Goal: Task Accomplishment & Management: Use online tool/utility

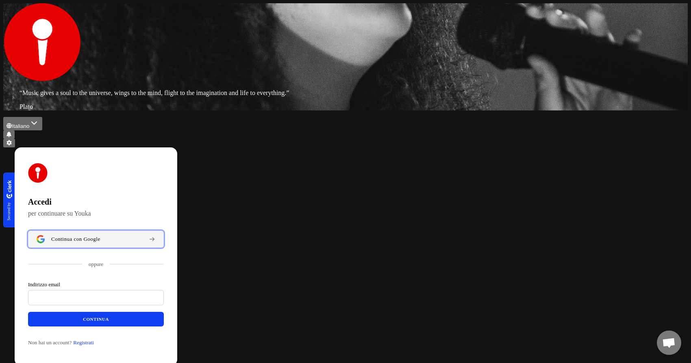
click at [100, 236] on span "Continua con Google" at bounding box center [75, 239] width 49 height 7
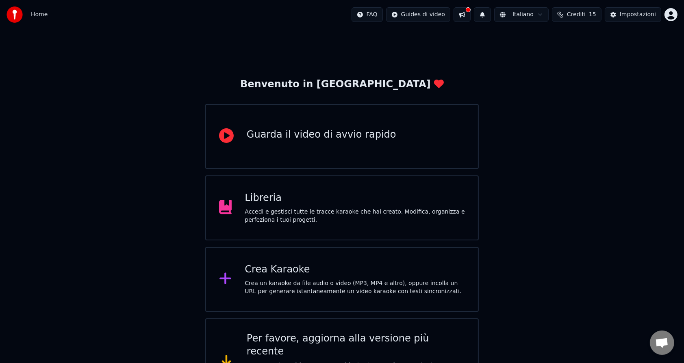
click at [219, 273] on icon at bounding box center [225, 278] width 13 height 15
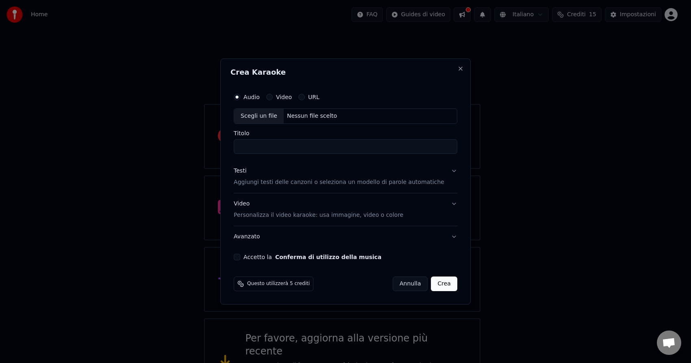
click at [292, 98] on label "Video" at bounding box center [284, 97] width 16 height 6
click at [273, 98] on button "Video" at bounding box center [269, 97] width 7 height 7
click at [319, 97] on label "URL" at bounding box center [313, 97] width 11 height 6
click at [305, 97] on button "URL" at bounding box center [301, 97] width 7 height 7
click at [330, 117] on input "text" at bounding box center [345, 116] width 223 height 16
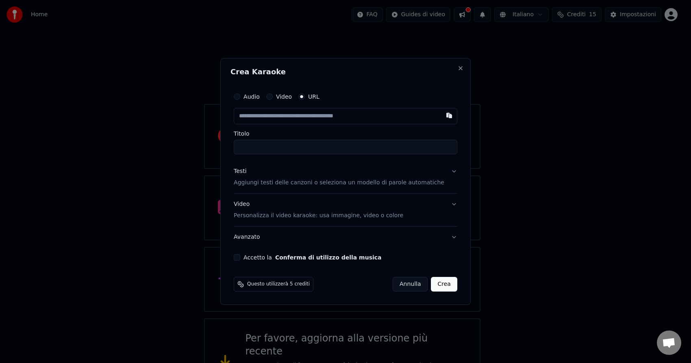
paste input "**********"
type input "**********"
click at [317, 150] on input "Titolo" at bounding box center [345, 147] width 223 height 15
type input "**********"
type input "*"
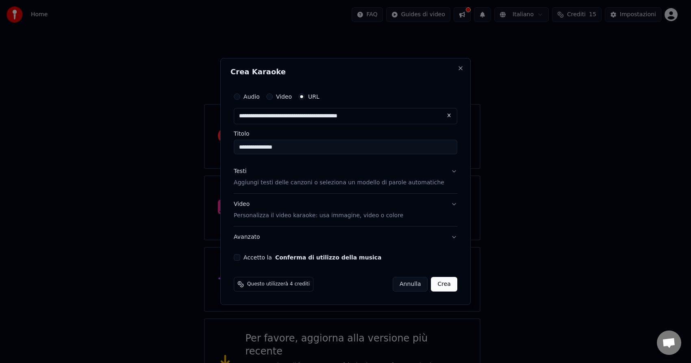
type input "**********"
click at [434, 182] on p "Aggiungi testi delle canzoni o seleziona un modello di parole automatiche" at bounding box center [339, 183] width 210 height 8
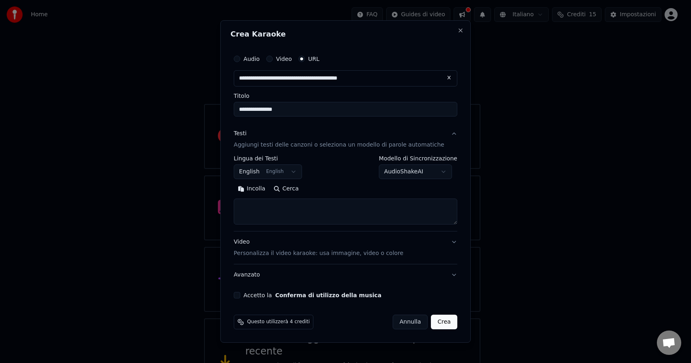
click at [301, 169] on body "**********" at bounding box center [342, 204] width 684 height 408
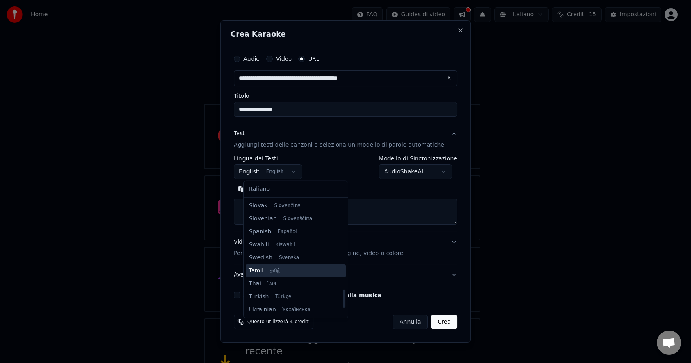
scroll to position [542, 0]
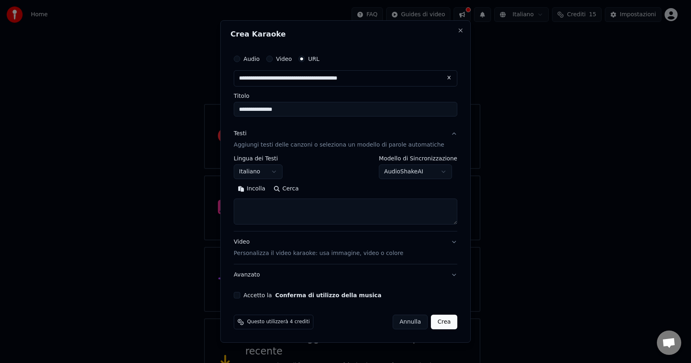
click at [436, 321] on button "Crea" at bounding box center [444, 322] width 26 height 15
select select "**"
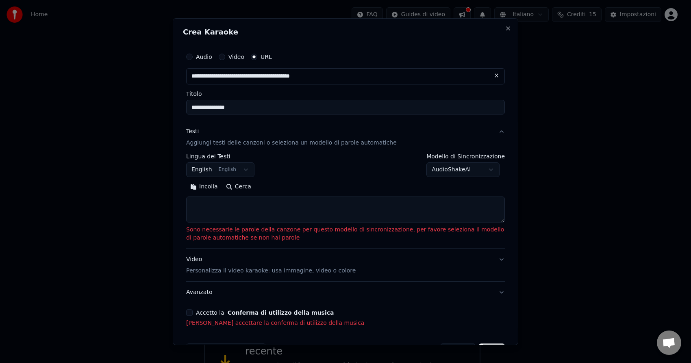
click at [216, 211] on textarea at bounding box center [345, 210] width 319 height 26
paste textarea "**********"
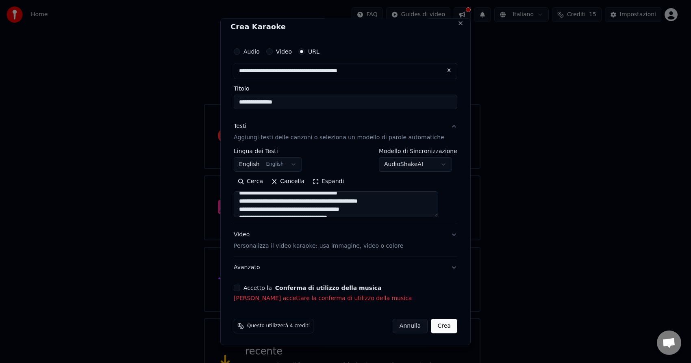
scroll to position [7, 0]
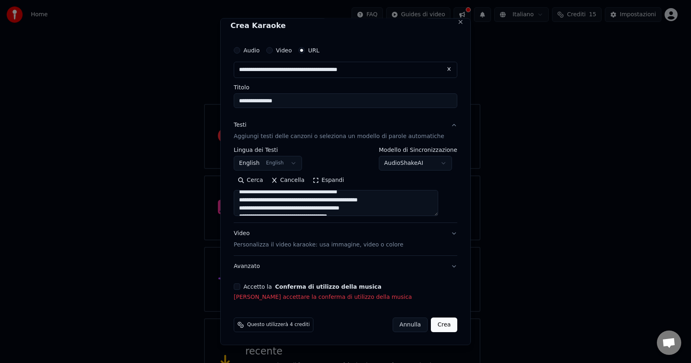
type textarea "**********"
click at [439, 231] on button "Video Personalizza il video karaoke: usa immagine, video o colore" at bounding box center [345, 239] width 223 height 33
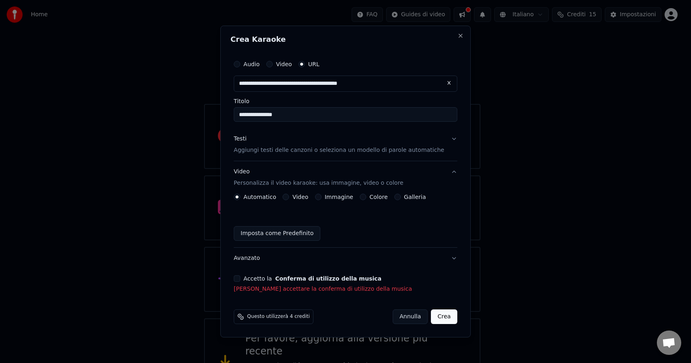
scroll to position [0, 0]
click at [423, 196] on label "Galleria" at bounding box center [415, 197] width 22 height 6
click at [401, 196] on button "Galleria" at bounding box center [397, 197] width 7 height 7
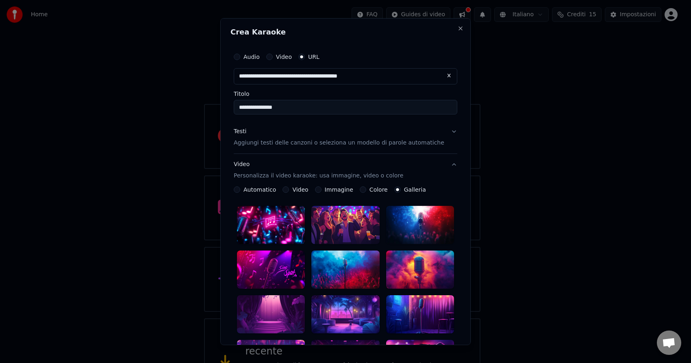
click at [379, 190] on label "Colore" at bounding box center [378, 190] width 18 height 6
click at [366, 190] on button "Colore" at bounding box center [363, 190] width 7 height 7
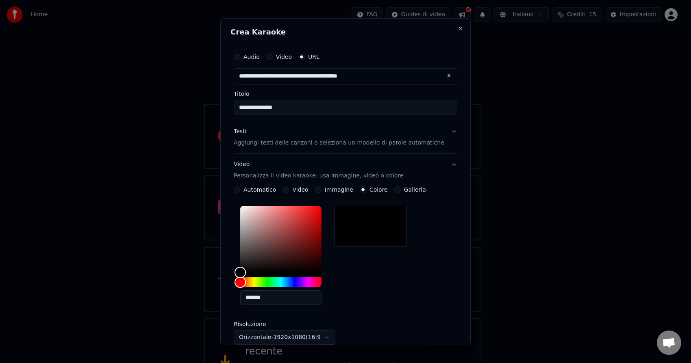
click at [337, 188] on label "Immagine" at bounding box center [339, 190] width 28 height 6
click at [321, 188] on button "Immagine" at bounding box center [318, 190] width 7 height 7
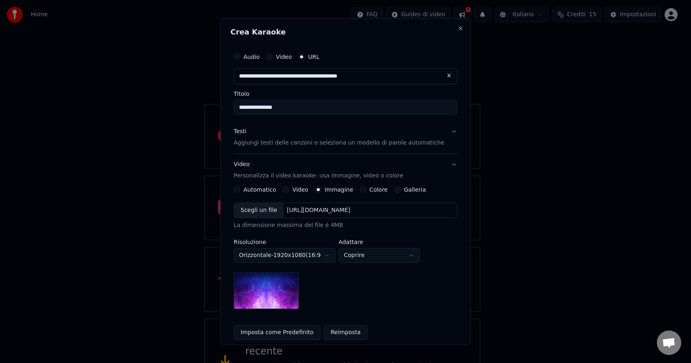
scroll to position [41, 0]
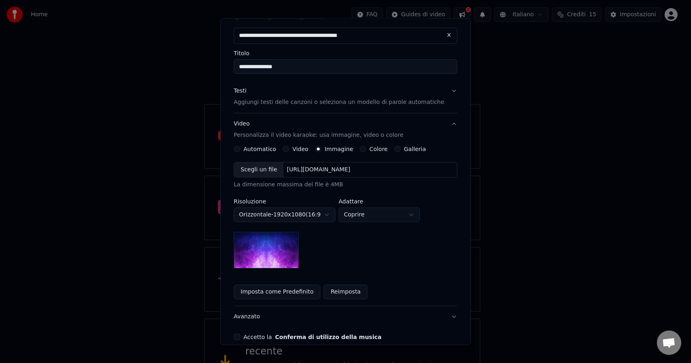
click at [287, 247] on img at bounding box center [266, 250] width 65 height 37
click at [348, 285] on button "Reimposta" at bounding box center [345, 292] width 44 height 15
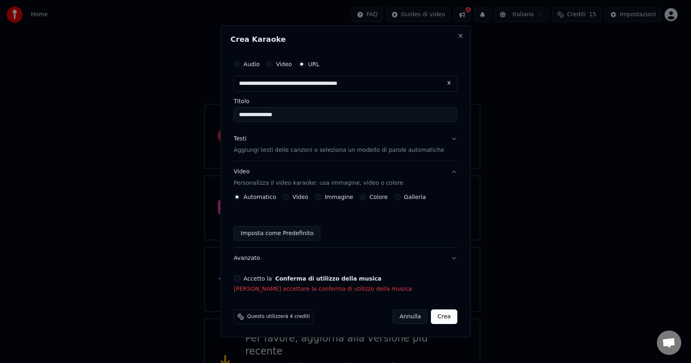
click at [351, 199] on label "Immagine" at bounding box center [339, 197] width 28 height 6
click at [321, 199] on button "Immagine" at bounding box center [318, 197] width 7 height 7
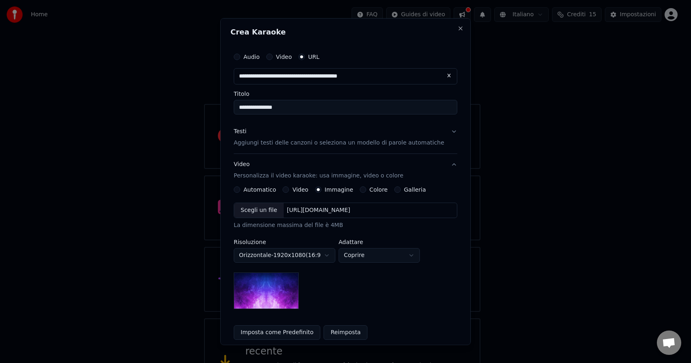
click at [423, 206] on div "Scegli un file [URL][DOMAIN_NAME]" at bounding box center [345, 210] width 223 height 15
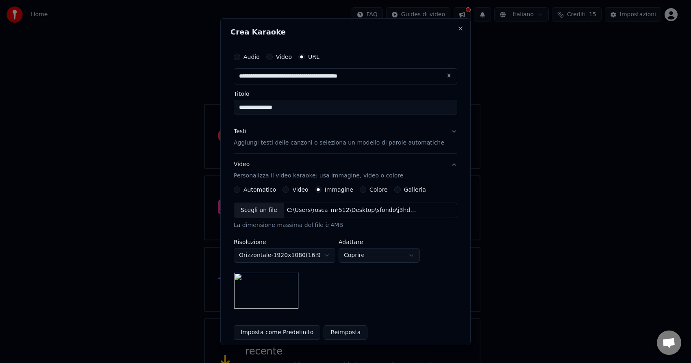
scroll to position [81, 0]
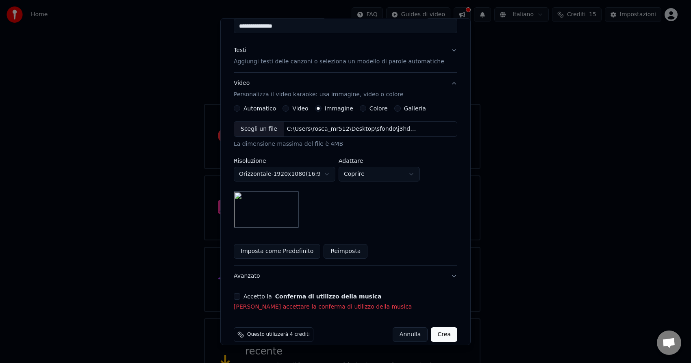
click at [304, 251] on button "Imposta come Predefinito" at bounding box center [277, 251] width 87 height 15
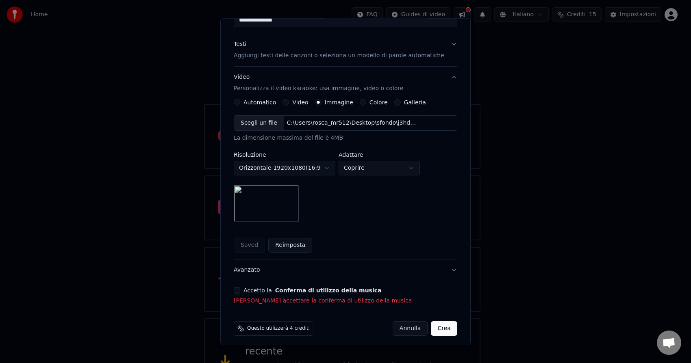
scroll to position [91, 0]
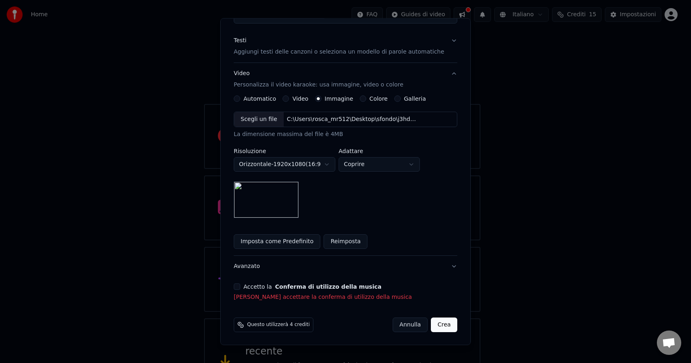
click at [433, 325] on button "Crea" at bounding box center [444, 325] width 26 height 15
click at [432, 328] on button "Crea" at bounding box center [444, 325] width 26 height 15
click at [431, 323] on button "Crea" at bounding box center [444, 325] width 26 height 15
click at [287, 297] on p "[PERSON_NAME] accettare la conferma di utilizzo della musica" at bounding box center [345, 297] width 223 height 8
click at [331, 298] on p "[PERSON_NAME] accettare la conferma di utilizzo della musica" at bounding box center [345, 297] width 223 height 8
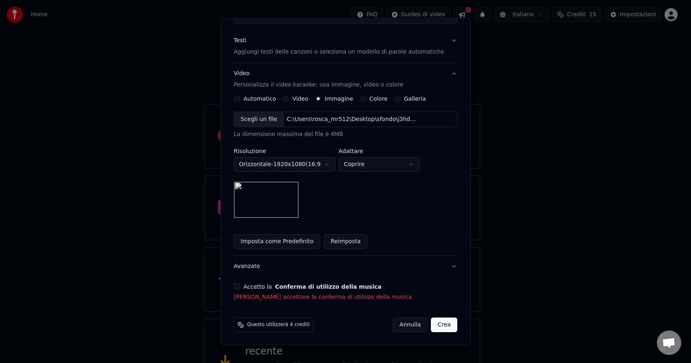
click at [240, 286] on button "Accetto la Conferma di utilizzo della musica" at bounding box center [237, 287] width 7 height 7
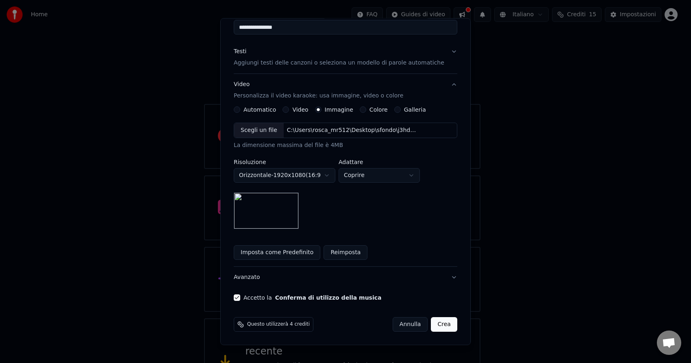
scroll to position [80, 0]
click at [431, 328] on button "Crea" at bounding box center [444, 324] width 26 height 15
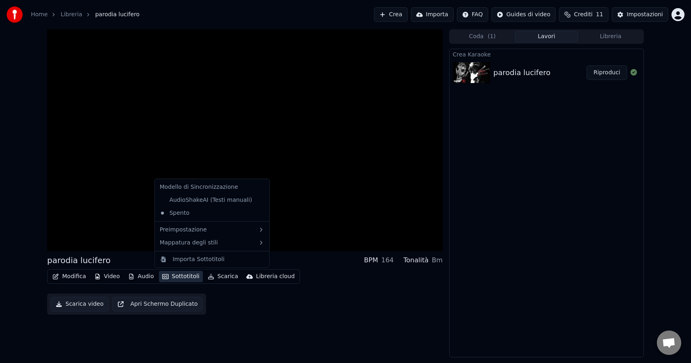
click at [167, 280] on button "Sottotitoli" at bounding box center [181, 276] width 44 height 11
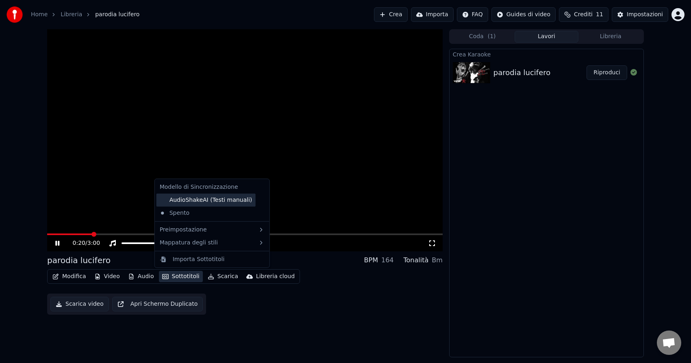
click at [176, 202] on div "AudioShakeAI (Testi manuali)" at bounding box center [205, 200] width 99 height 13
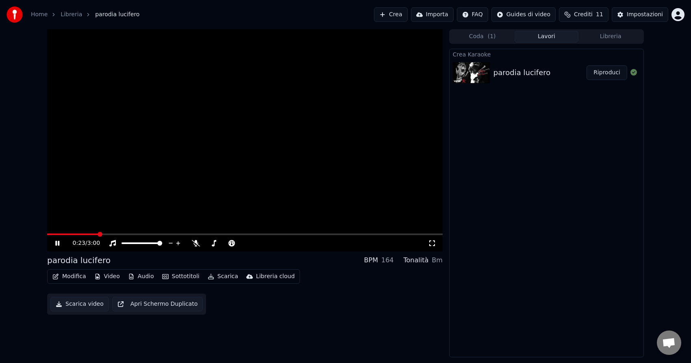
click at [188, 276] on button "Sottotitoli" at bounding box center [181, 276] width 44 height 11
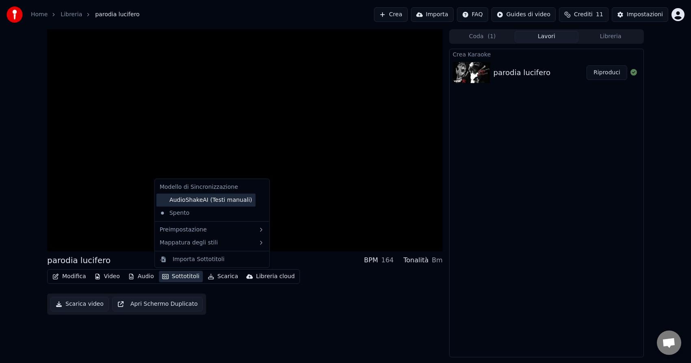
click at [164, 198] on div "AudioShakeAI (Testi manuali)" at bounding box center [205, 200] width 99 height 13
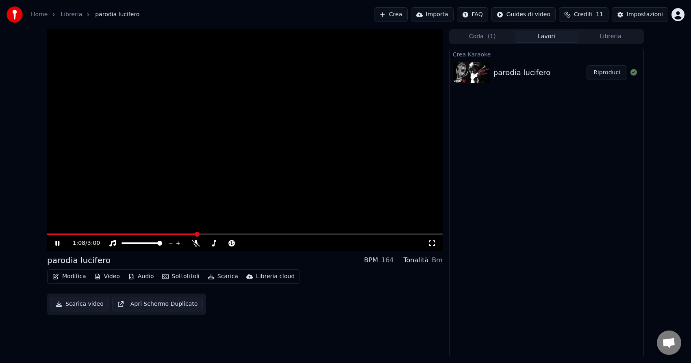
click at [196, 237] on span at bounding box center [197, 234] width 5 height 5
click at [47, 235] on span at bounding box center [47, 235] width 0 height 2
click at [59, 243] on icon at bounding box center [57, 243] width 4 height 5
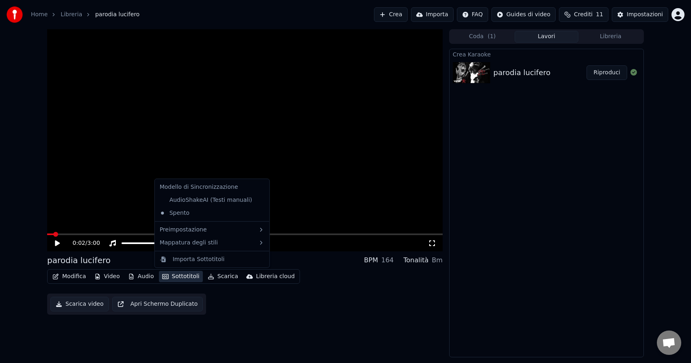
click at [175, 277] on button "Sottotitoli" at bounding box center [181, 276] width 44 height 11
click at [165, 203] on div "AudioShakeAI (Testi manuali)" at bounding box center [205, 200] width 99 height 13
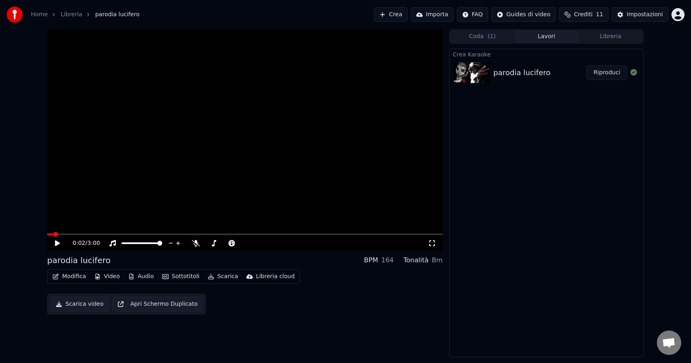
click at [177, 280] on button "Sottotitoli" at bounding box center [181, 276] width 44 height 11
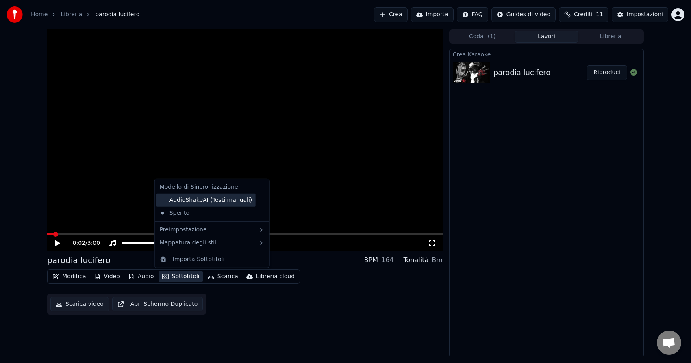
click at [160, 204] on div "AudioShakeAI (Testi manuali)" at bounding box center [205, 200] width 99 height 13
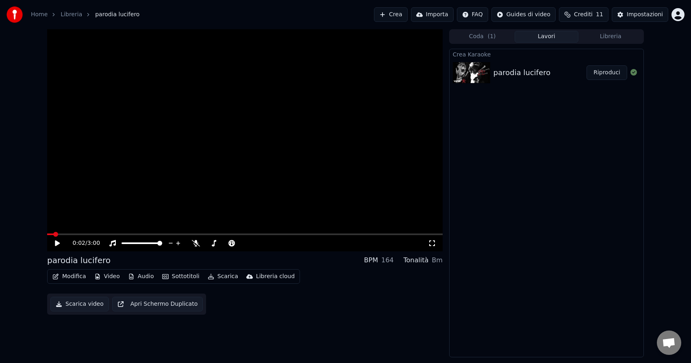
click at [160, 204] on video at bounding box center [244, 140] width 395 height 222
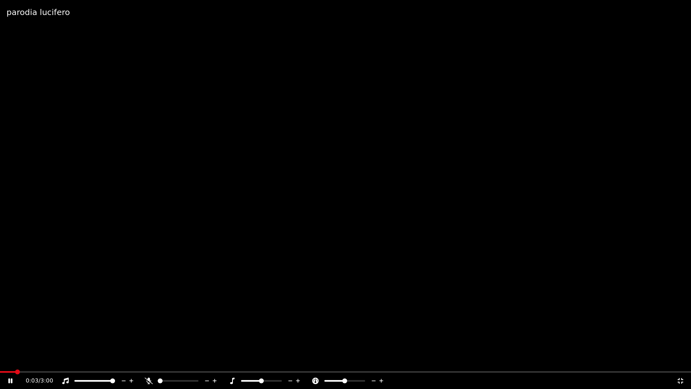
click at [294, 260] on video at bounding box center [345, 194] width 691 height 389
click at [677, 363] on icon at bounding box center [680, 381] width 8 height 7
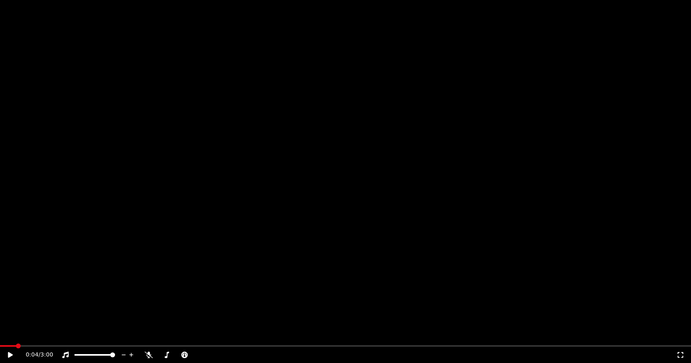
click at [180, 60] on button "Sottotitoli" at bounding box center [181, 54] width 44 height 11
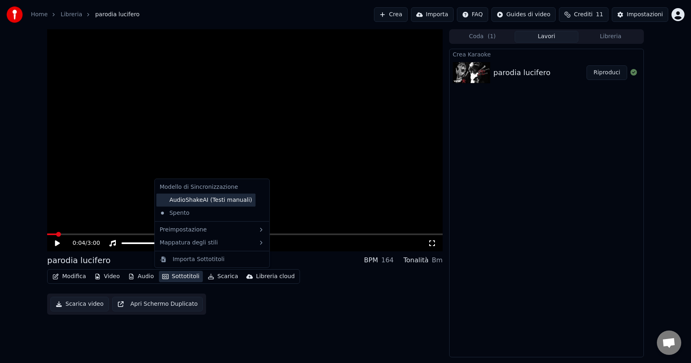
click at [165, 197] on div "AudioShakeAI (Testi manuali)" at bounding box center [205, 200] width 99 height 13
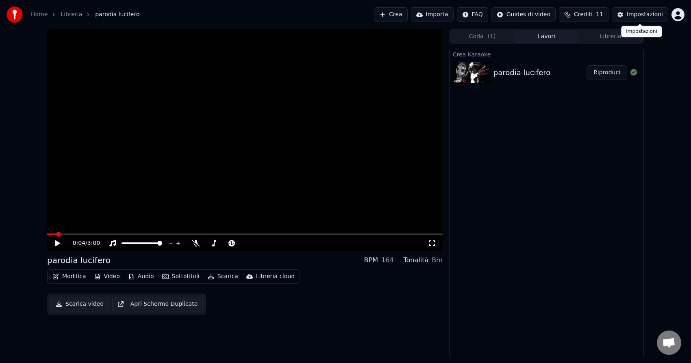
click at [653, 17] on div "Impostazioni" at bounding box center [645, 15] width 36 height 8
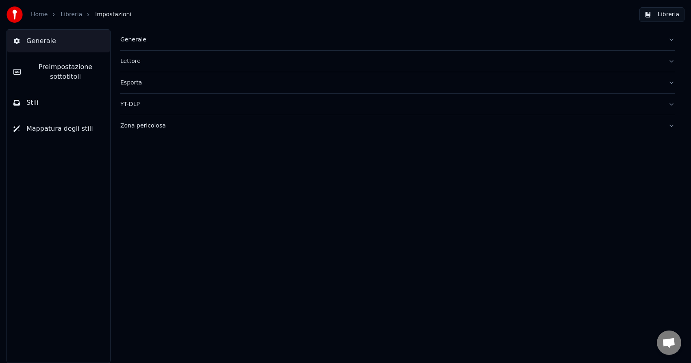
click at [81, 67] on span "Preimpostazione sottotitoli" at bounding box center [65, 72] width 76 height 20
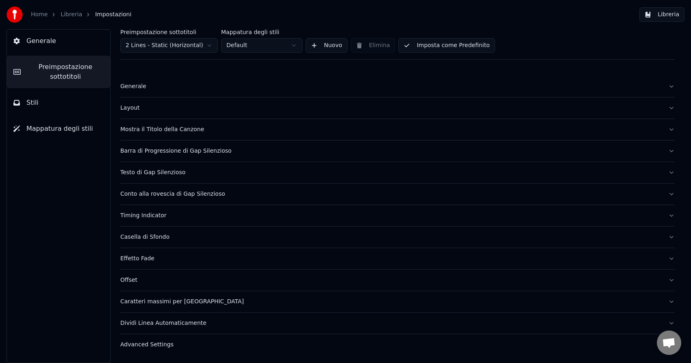
click at [24, 70] on button "Preimpostazione sottotitoli" at bounding box center [58, 72] width 103 height 33
click at [167, 173] on div "Testo di Gap Silenzioso" at bounding box center [390, 173] width 541 height 8
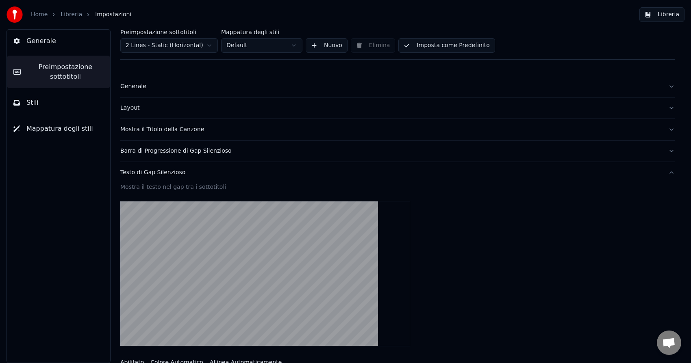
click at [173, 189] on div "Mostra il testo nel gap tra i sottotitoli" at bounding box center [397, 187] width 554 height 8
click at [437, 46] on button "Imposta come Predefinito" at bounding box center [446, 45] width 96 height 15
click at [170, 187] on div "Mostra il testo nel gap tra i sottotitoli" at bounding box center [397, 187] width 554 height 8
click at [439, 46] on button "Imposta come Predefinito" at bounding box center [446, 45] width 96 height 15
click at [436, 46] on button "Fatto" at bounding box center [417, 45] width 38 height 15
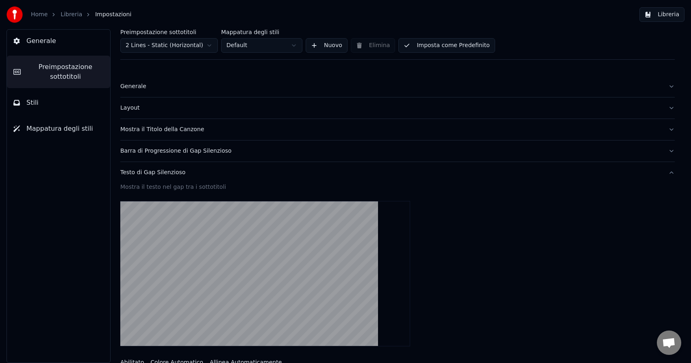
click at [70, 13] on link "Libreria" at bounding box center [72, 15] width 22 height 8
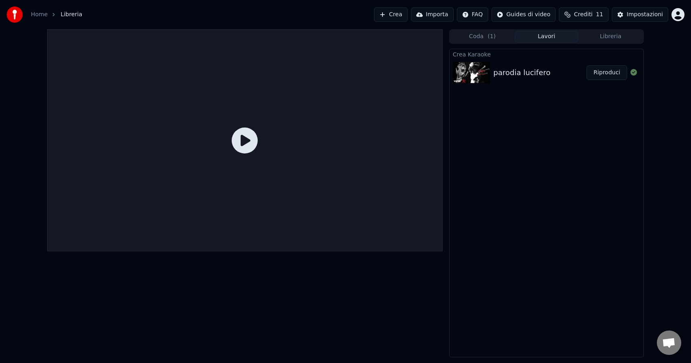
click at [256, 142] on icon at bounding box center [245, 141] width 26 height 26
click at [244, 141] on icon at bounding box center [245, 141] width 26 height 26
click at [606, 75] on button "Riproduci" at bounding box center [606, 72] width 41 height 15
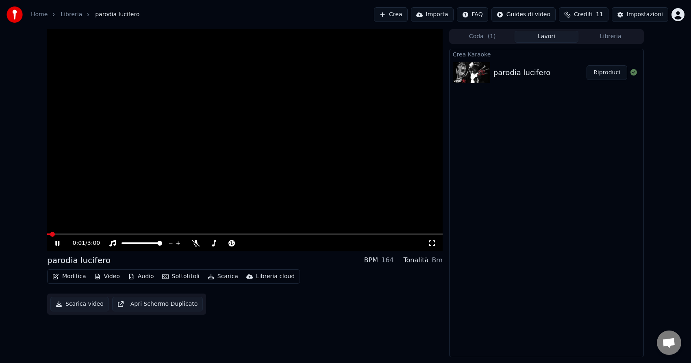
click at [180, 274] on button "Sottotitoli" at bounding box center [181, 276] width 44 height 11
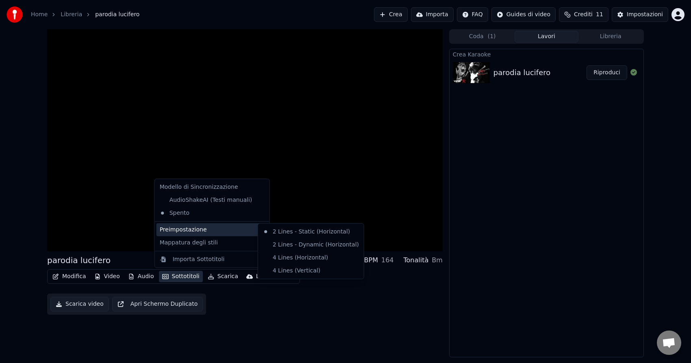
click at [243, 230] on div "Preimpostazione" at bounding box center [211, 229] width 111 height 13
click at [244, 230] on div "Preimpostazione" at bounding box center [211, 229] width 111 height 13
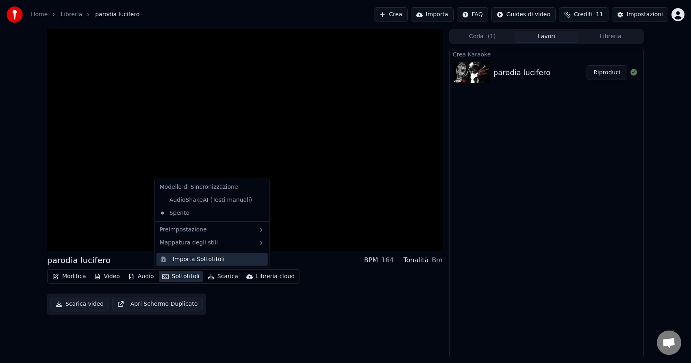
click at [238, 254] on div "Importa Sottotitoli" at bounding box center [211, 259] width 111 height 13
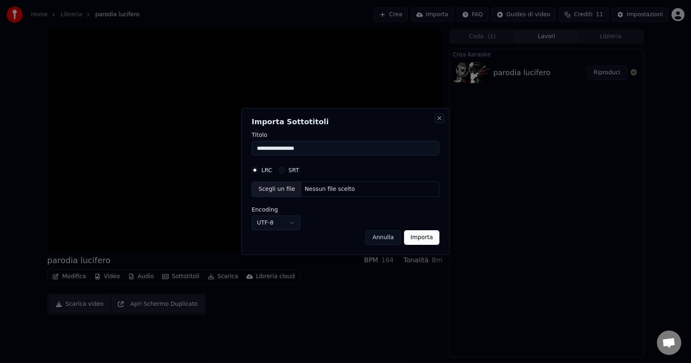
click at [440, 115] on button "Close" at bounding box center [439, 118] width 7 height 7
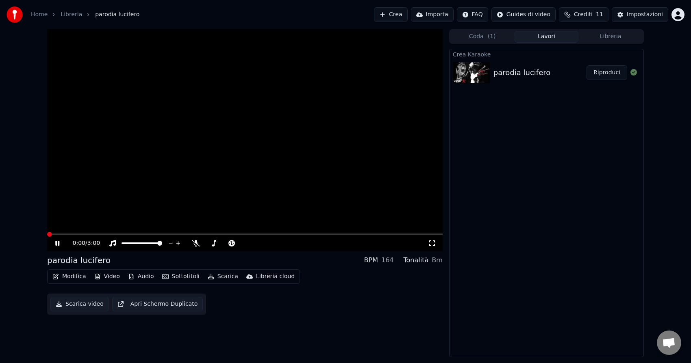
click at [47, 232] on span at bounding box center [49, 234] width 5 height 5
click at [57, 243] on icon at bounding box center [63, 243] width 19 height 7
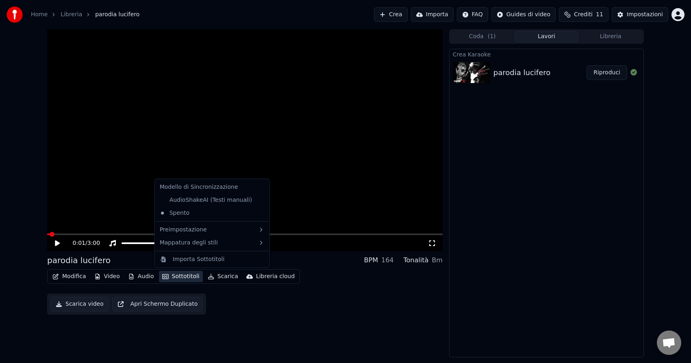
click at [165, 275] on icon "button" at bounding box center [165, 276] width 7 height 5
click at [163, 200] on div "AudioShakeAI (Testi manuali)" at bounding box center [205, 200] width 99 height 13
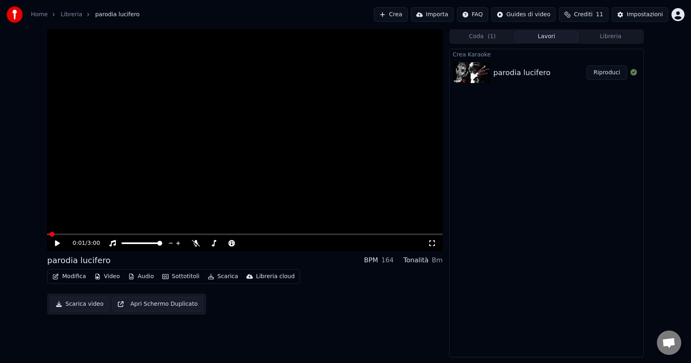
click at [166, 278] on button "Sottotitoli" at bounding box center [181, 276] width 44 height 11
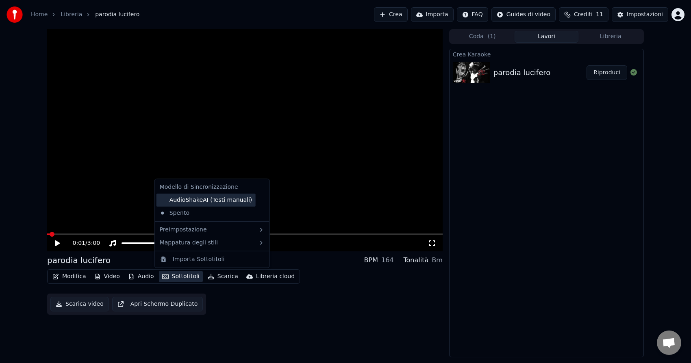
click at [193, 195] on div "AudioShakeAI (Testi manuali)" at bounding box center [205, 200] width 99 height 13
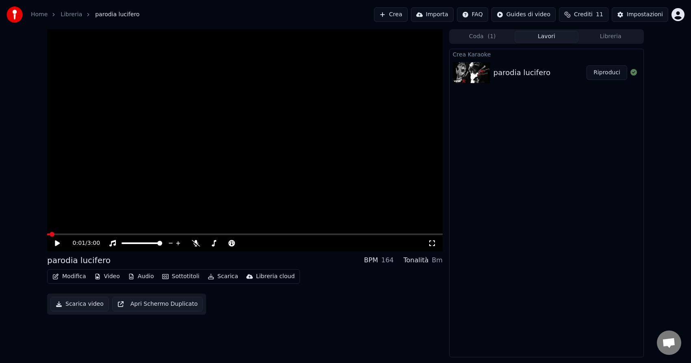
click at [180, 277] on button "Sottotitoli" at bounding box center [181, 276] width 44 height 11
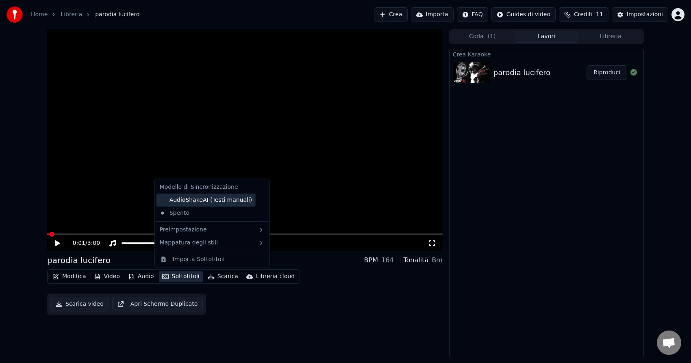
click at [200, 202] on div "AudioShakeAI (Testi manuali)" at bounding box center [205, 200] width 99 height 13
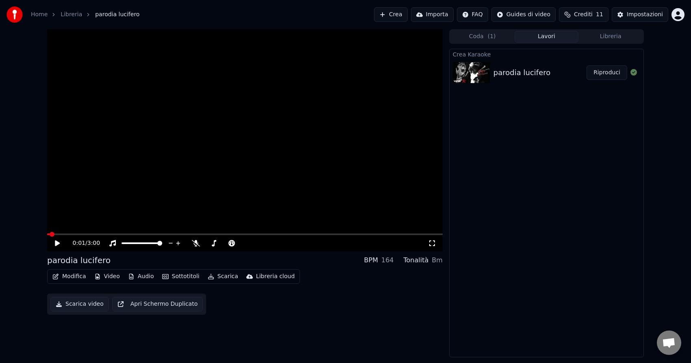
click at [200, 202] on video at bounding box center [244, 140] width 395 height 222
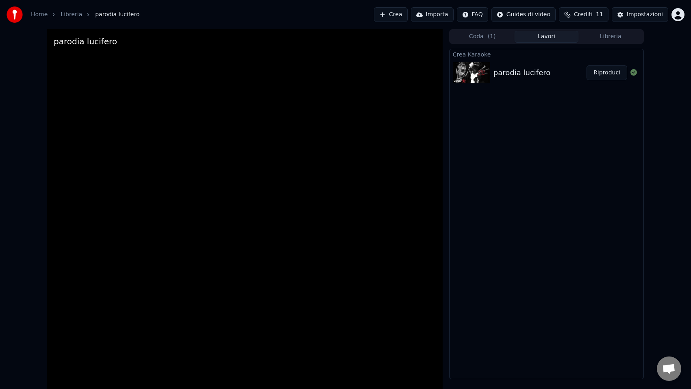
click at [218, 239] on video at bounding box center [244, 223] width 395 height 389
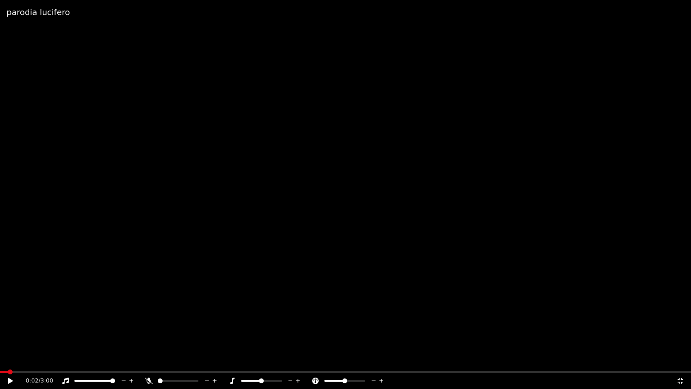
click at [681, 363] on icon at bounding box center [680, 381] width 6 height 6
